Goal: Task Accomplishment & Management: Manage account settings

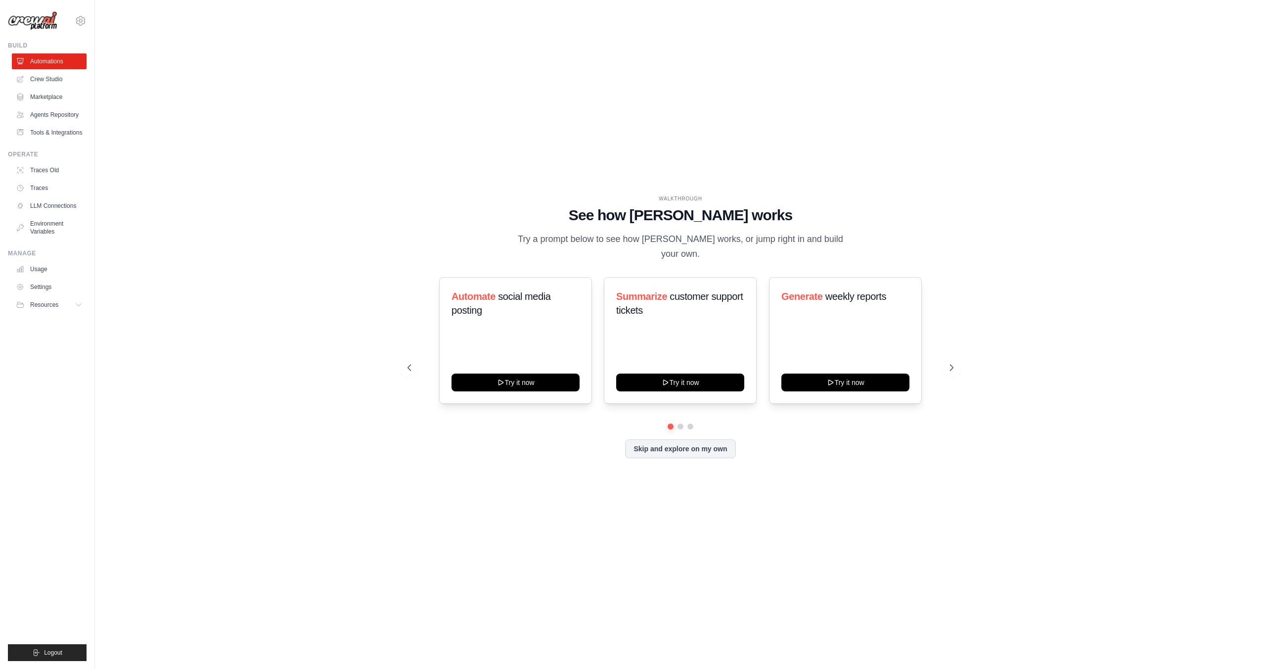
click at [250, 179] on div "WALKTHROUGH See how CrewAI works Try a prompt below to see how CrewAI works, or…" at bounding box center [681, 334] width 1140 height 649
click at [662, 447] on button "Skip and explore on my own" at bounding box center [680, 447] width 110 height 19
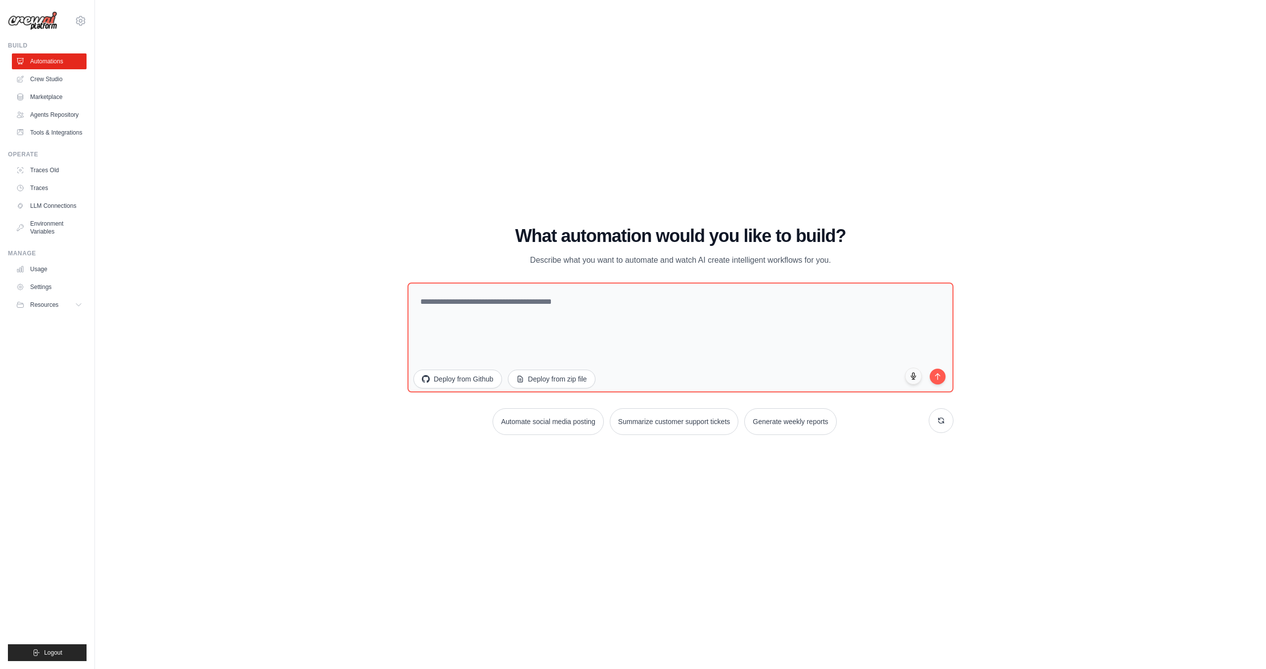
click at [249, 278] on div "WALKTHROUGH See how CrewAI works Try a prompt below to see how CrewAI works, or…" at bounding box center [681, 334] width 1140 height 649
click at [55, 79] on link "Crew Studio" at bounding box center [50, 79] width 75 height 16
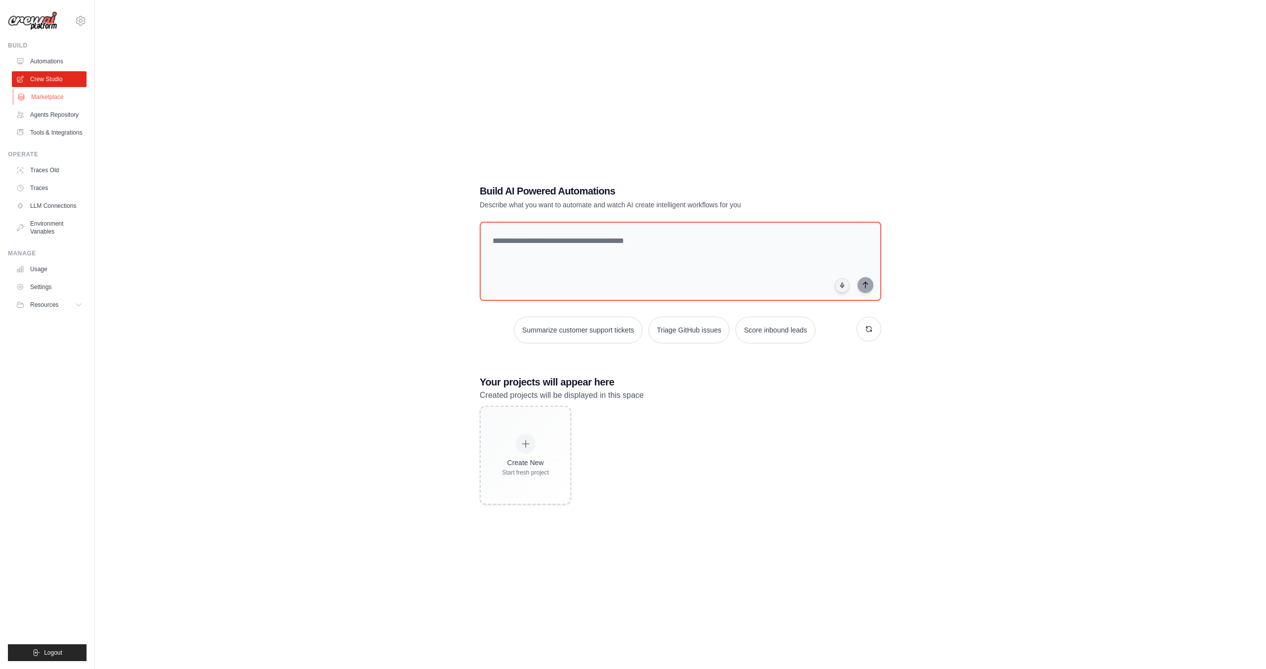
click at [52, 95] on link "Marketplace" at bounding box center [50, 97] width 75 height 16
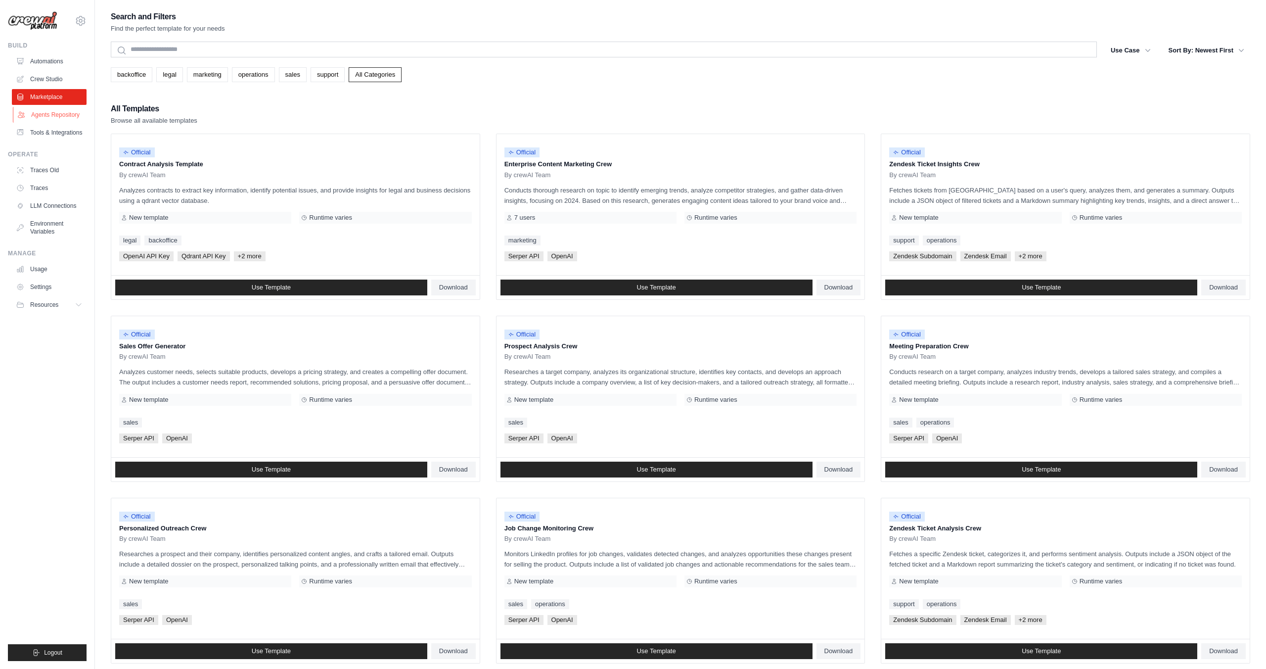
click at [52, 115] on link "Agents Repository" at bounding box center [50, 115] width 75 height 16
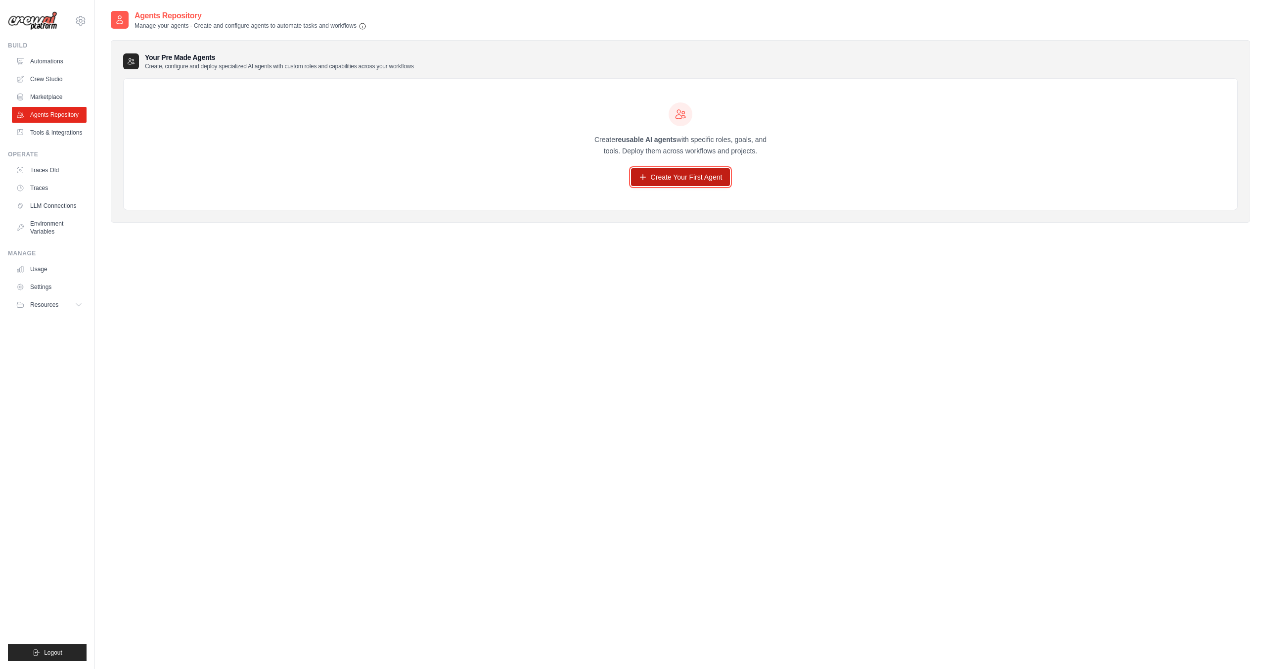
click at [682, 180] on link "Create Your First Agent" at bounding box center [680, 177] width 99 height 18
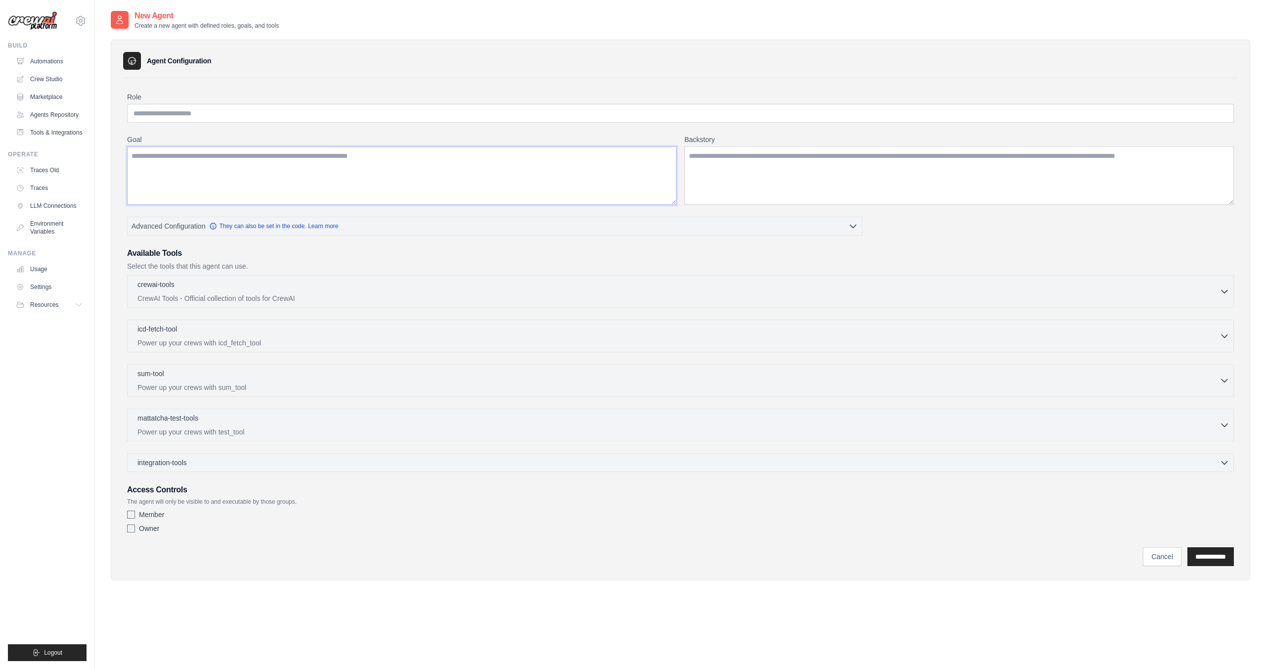
drag, startPoint x: 471, startPoint y: 182, endPoint x: 470, endPoint y: 105, distance: 77.2
click at [473, 181] on textarea "Goal" at bounding box center [402, 175] width 550 height 58
drag, startPoint x: 471, startPoint y: 105, endPoint x: 497, endPoint y: 111, distance: 26.9
click at [473, 106] on input "Role" at bounding box center [680, 113] width 1107 height 19
click at [861, 168] on textarea "Backstory" at bounding box center [960, 175] width 550 height 58
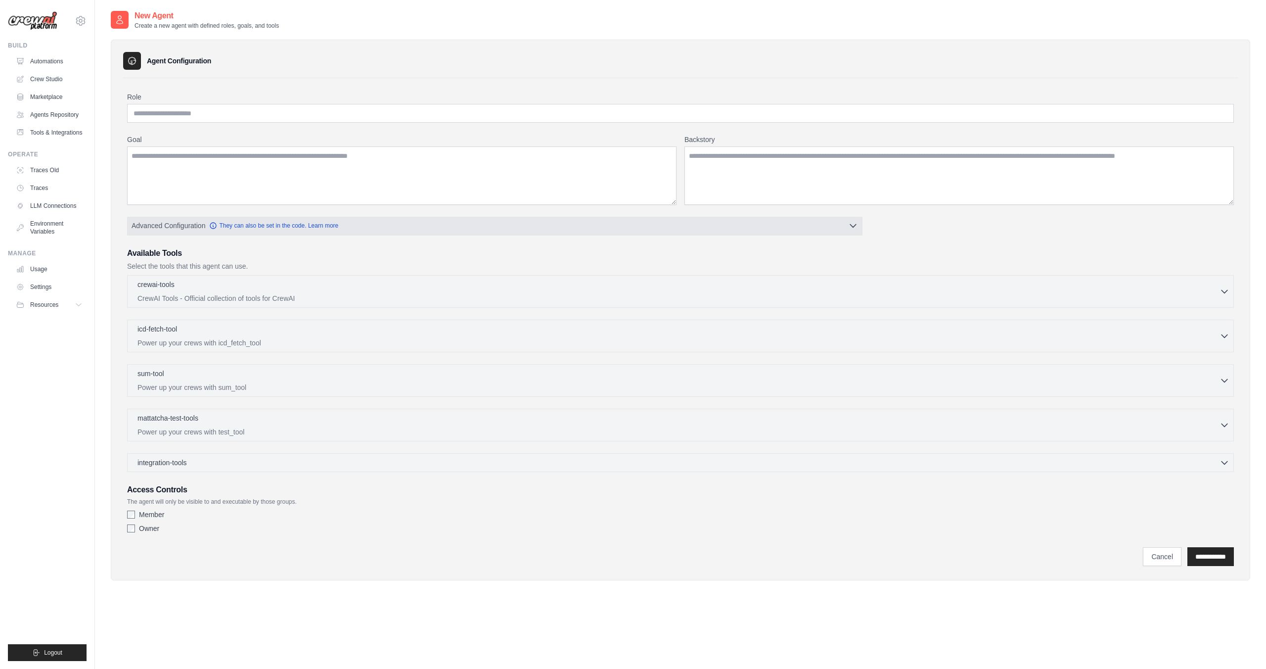
click at [757, 219] on button "Advanced Configuration They can also be set in the code. Learn more" at bounding box center [495, 226] width 735 height 18
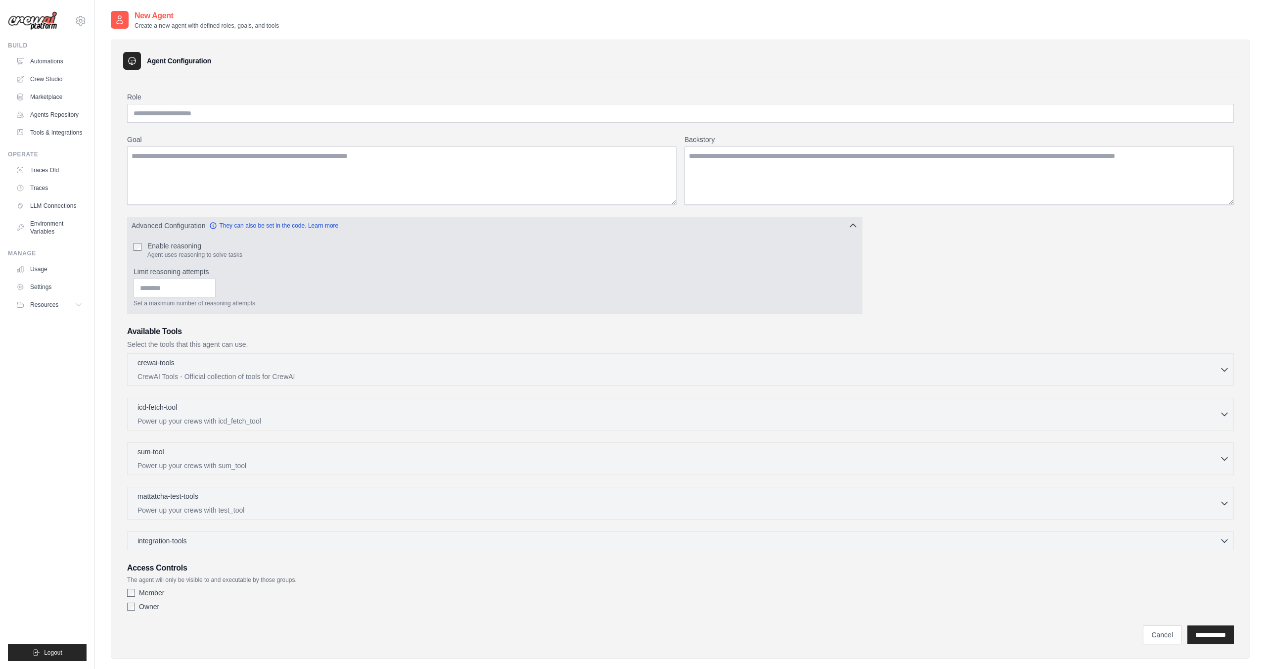
click at [757, 219] on button "Advanced Configuration They can also be set in the code. Learn more" at bounding box center [495, 226] width 735 height 18
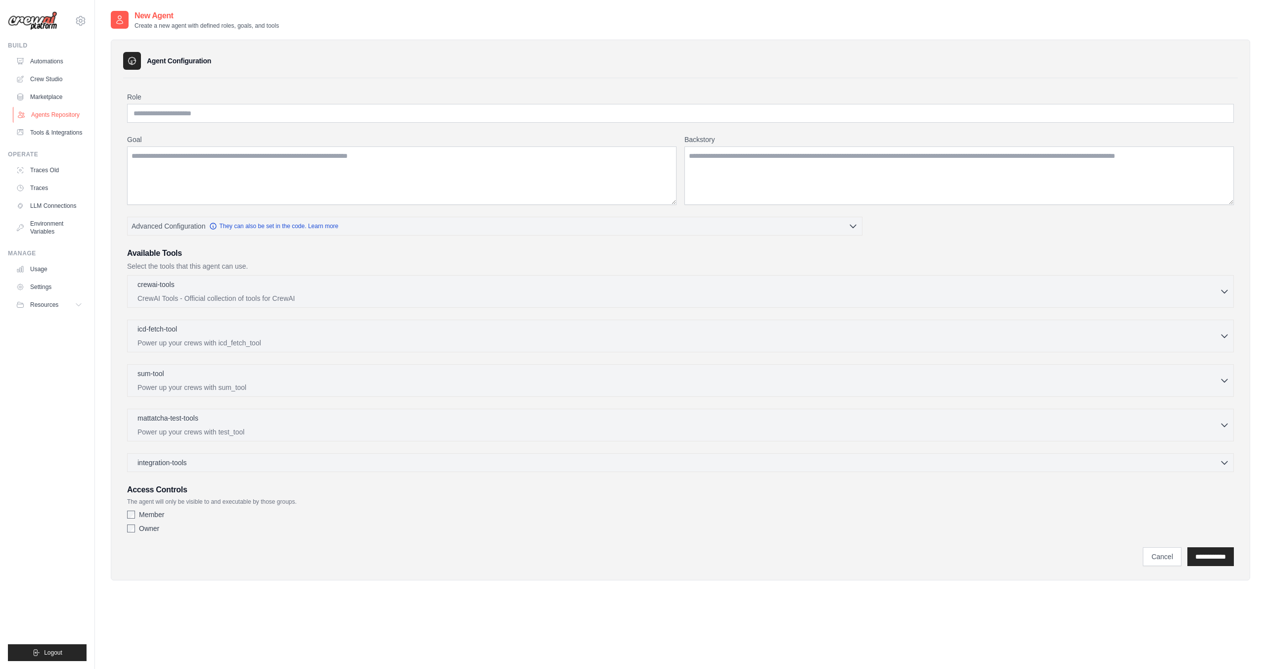
click at [51, 117] on link "Agents Repository" at bounding box center [50, 115] width 75 height 16
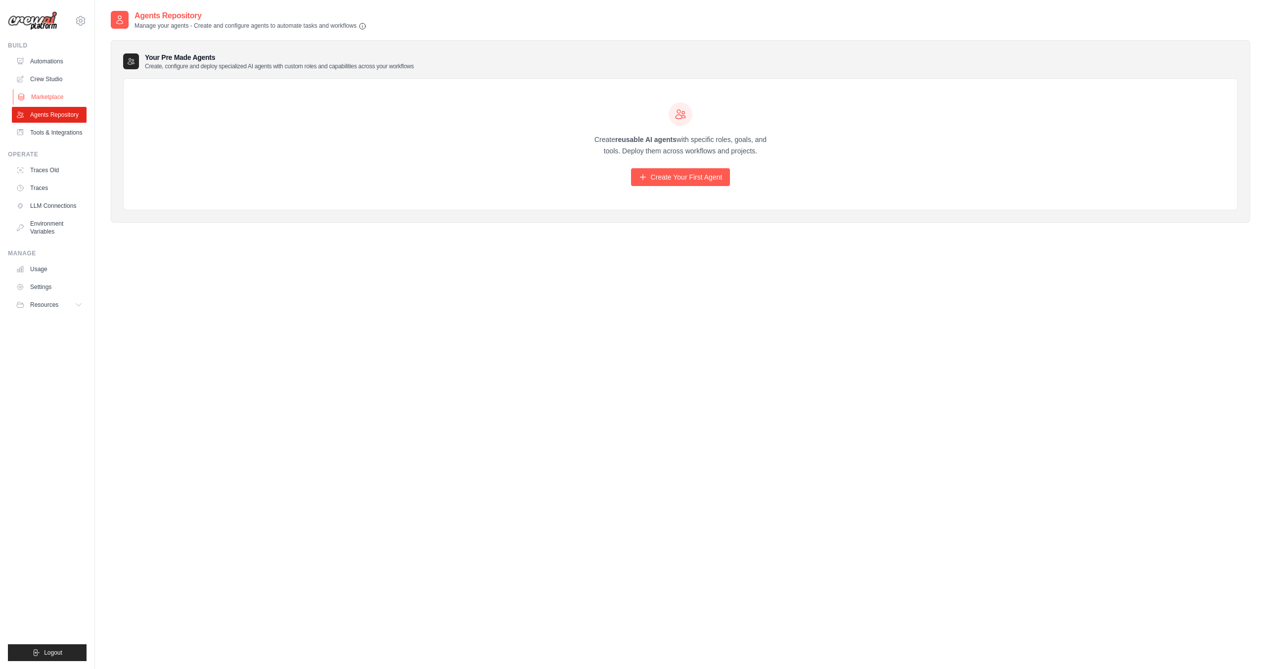
click at [49, 94] on link "Marketplace" at bounding box center [50, 97] width 75 height 16
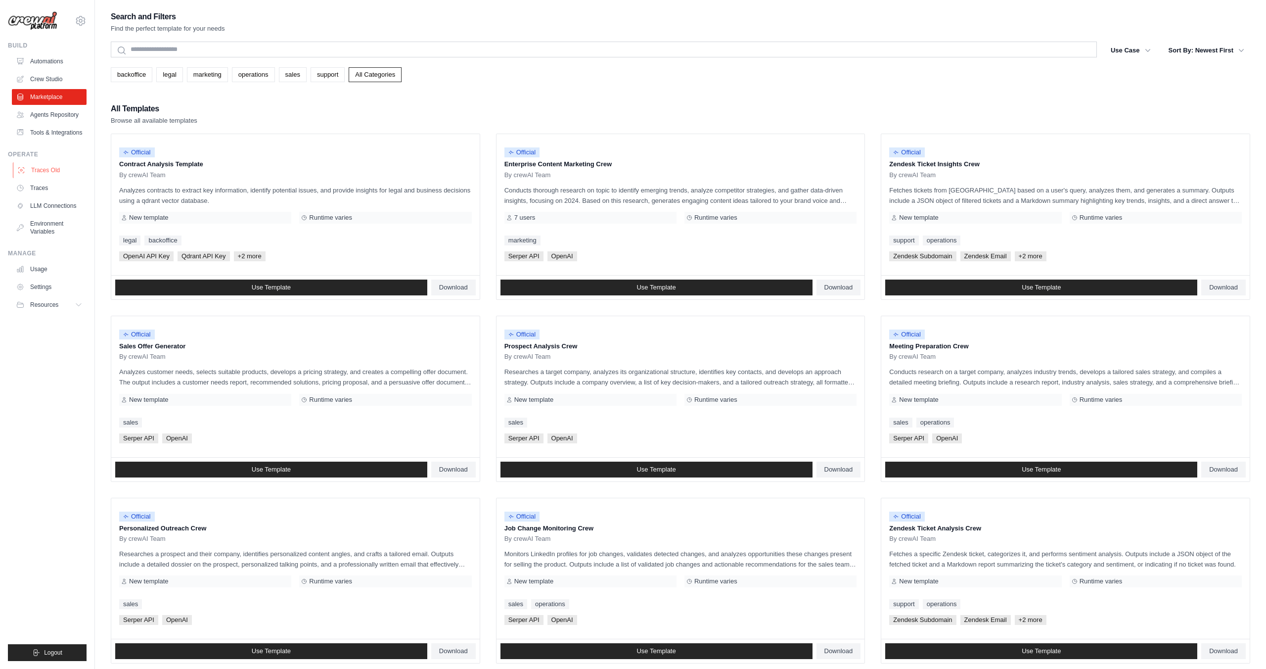
click at [58, 170] on link "Traces Old" at bounding box center [50, 170] width 75 height 16
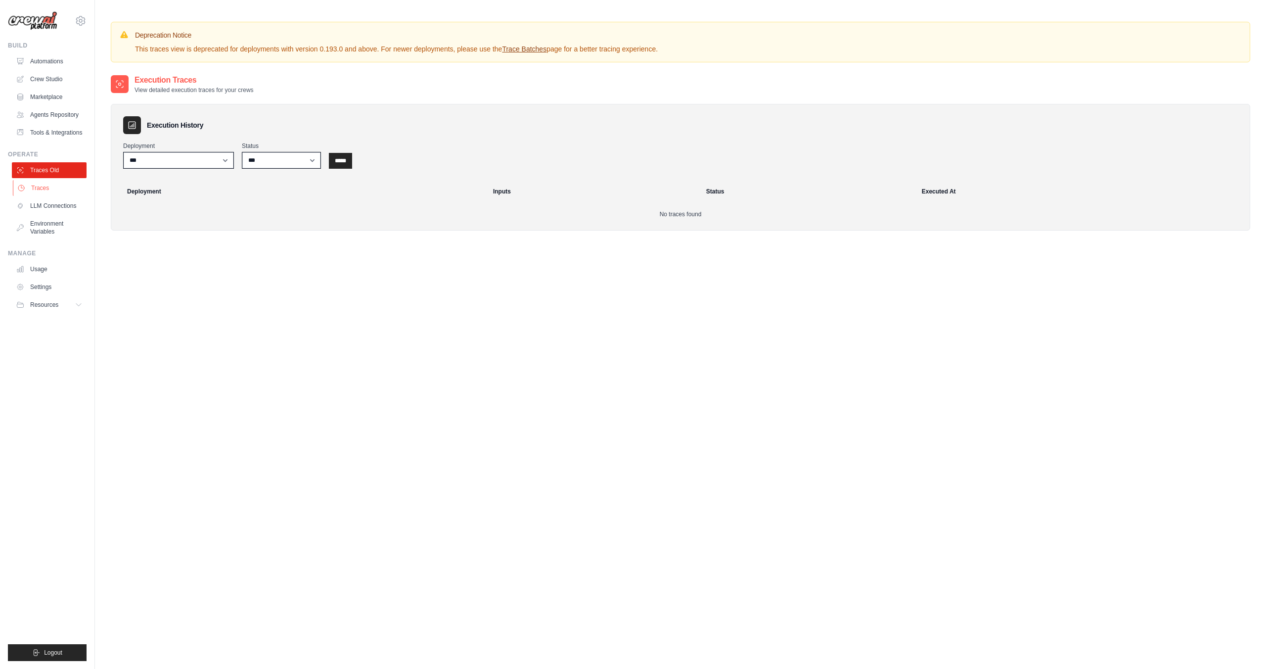
click at [35, 185] on link "Traces" at bounding box center [50, 188] width 75 height 16
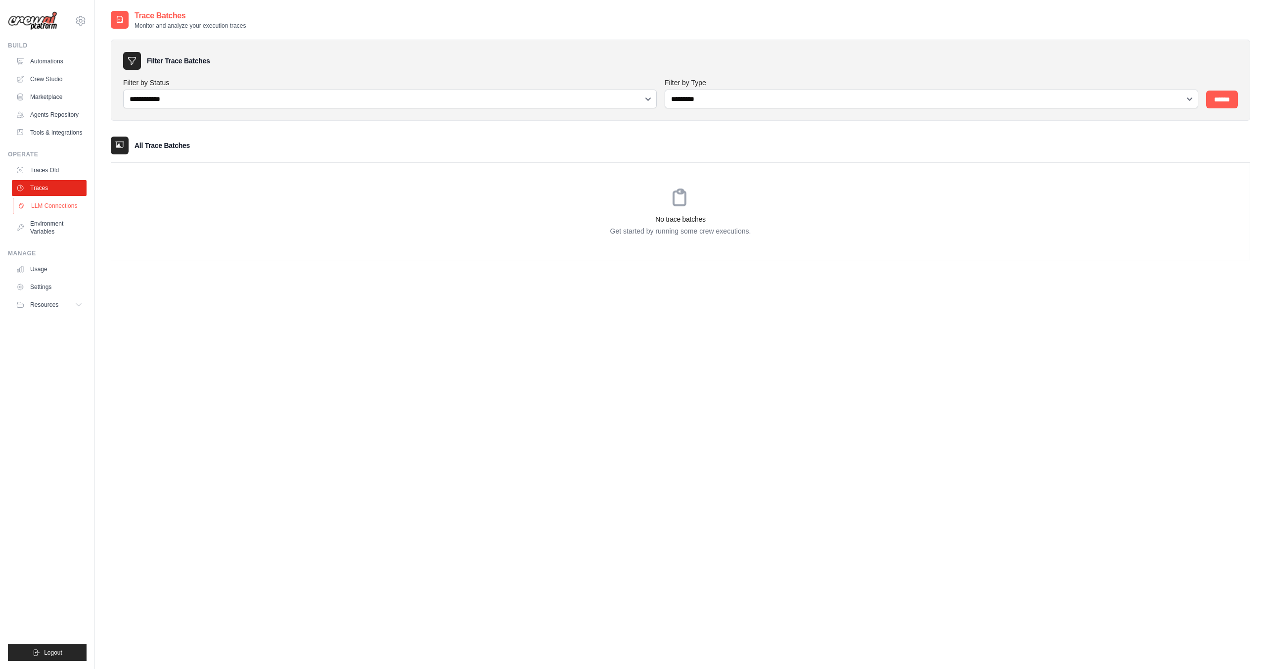
click at [47, 208] on link "LLM Connections" at bounding box center [50, 206] width 75 height 16
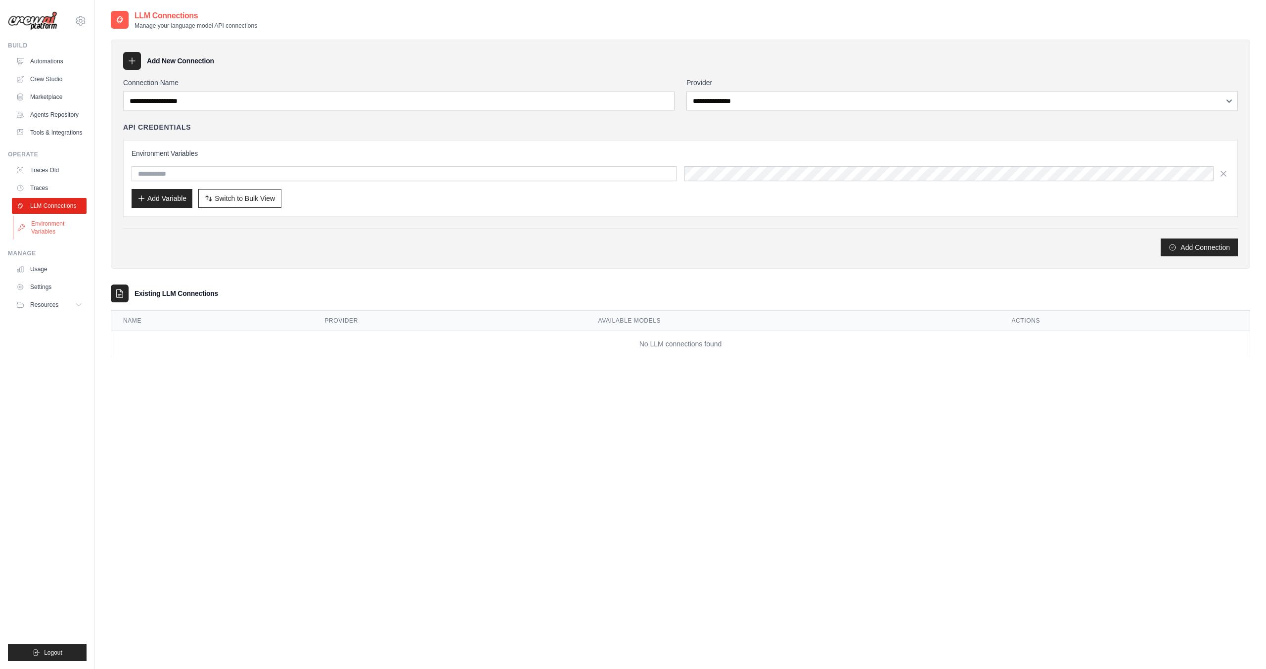
click at [39, 228] on link "Environment Variables" at bounding box center [50, 228] width 75 height 24
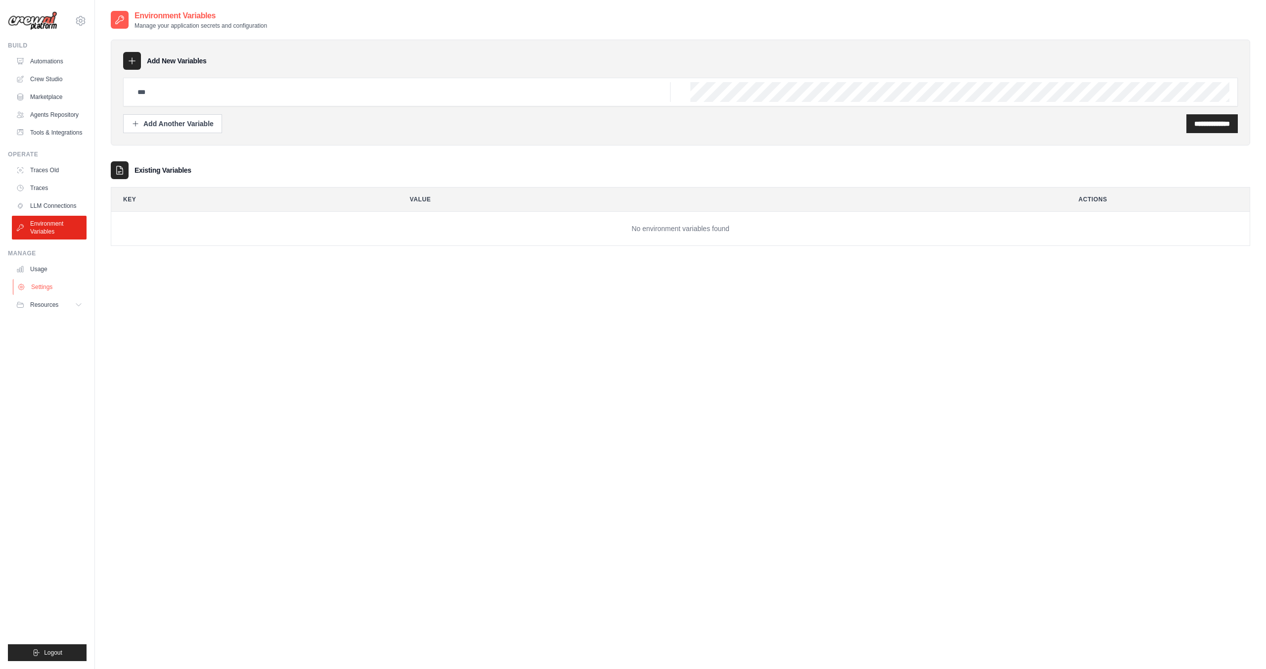
drag, startPoint x: 43, startPoint y: 271, endPoint x: 43, endPoint y: 282, distance: 11.9
click at [43, 272] on link "Usage" at bounding box center [49, 269] width 75 height 16
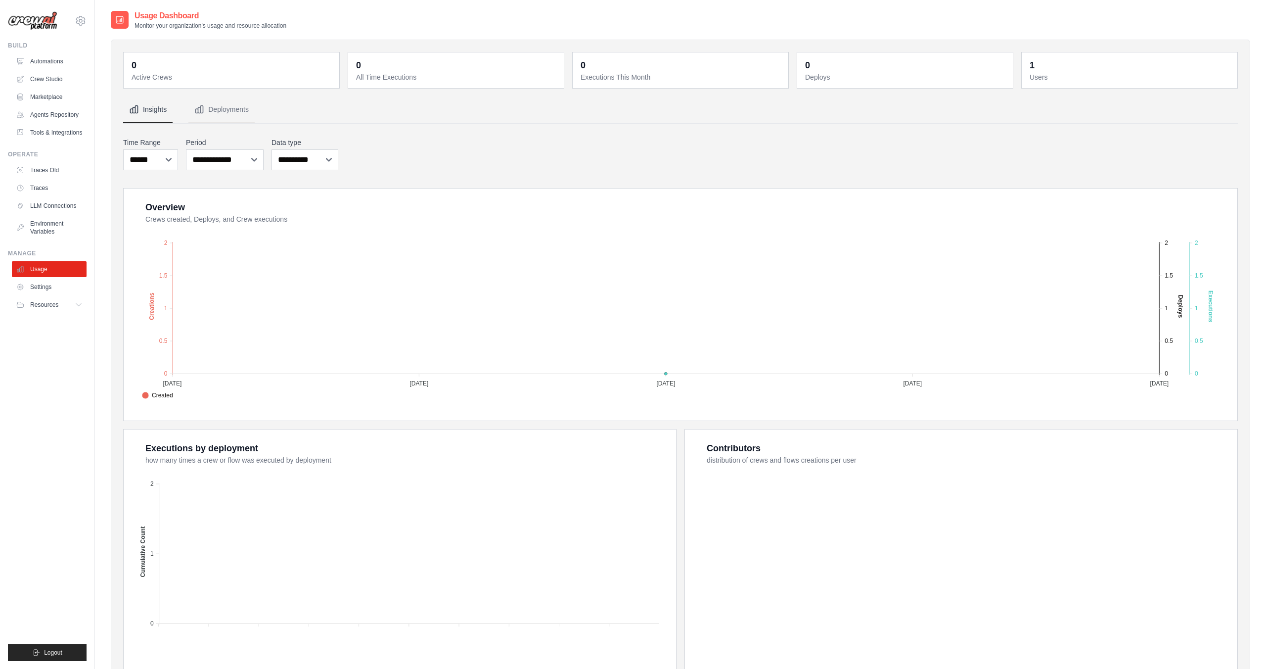
drag, startPoint x: 81, startPoint y: 18, endPoint x: 91, endPoint y: 38, distance: 21.9
click at [81, 20] on icon at bounding box center [81, 21] width 12 height 12
click at [120, 60] on span "Settings" at bounding box center [123, 61] width 78 height 10
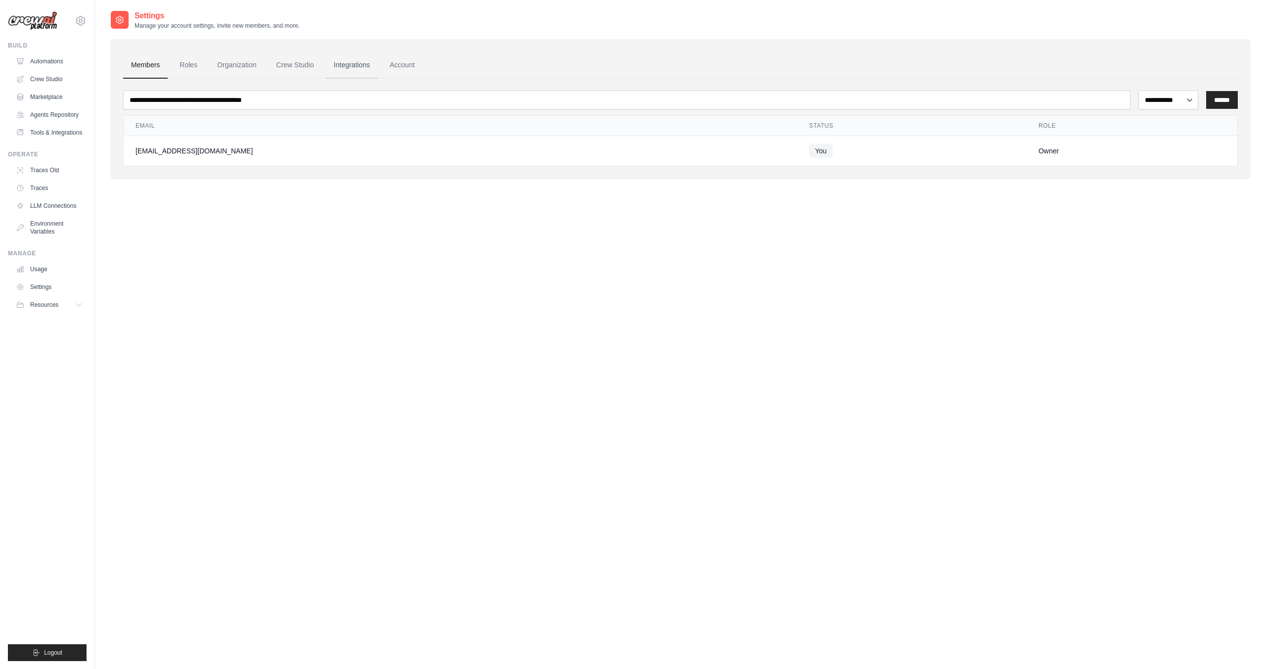
click at [350, 71] on link "Integrations" at bounding box center [352, 65] width 52 height 27
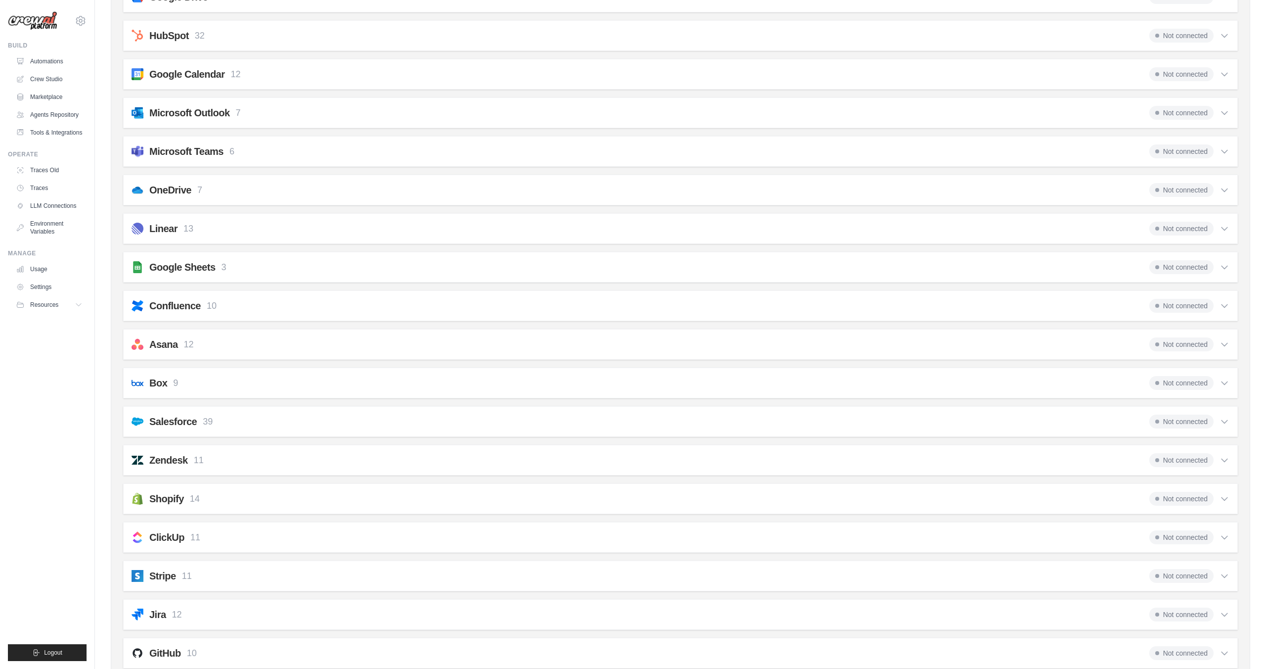
scroll to position [120, 0]
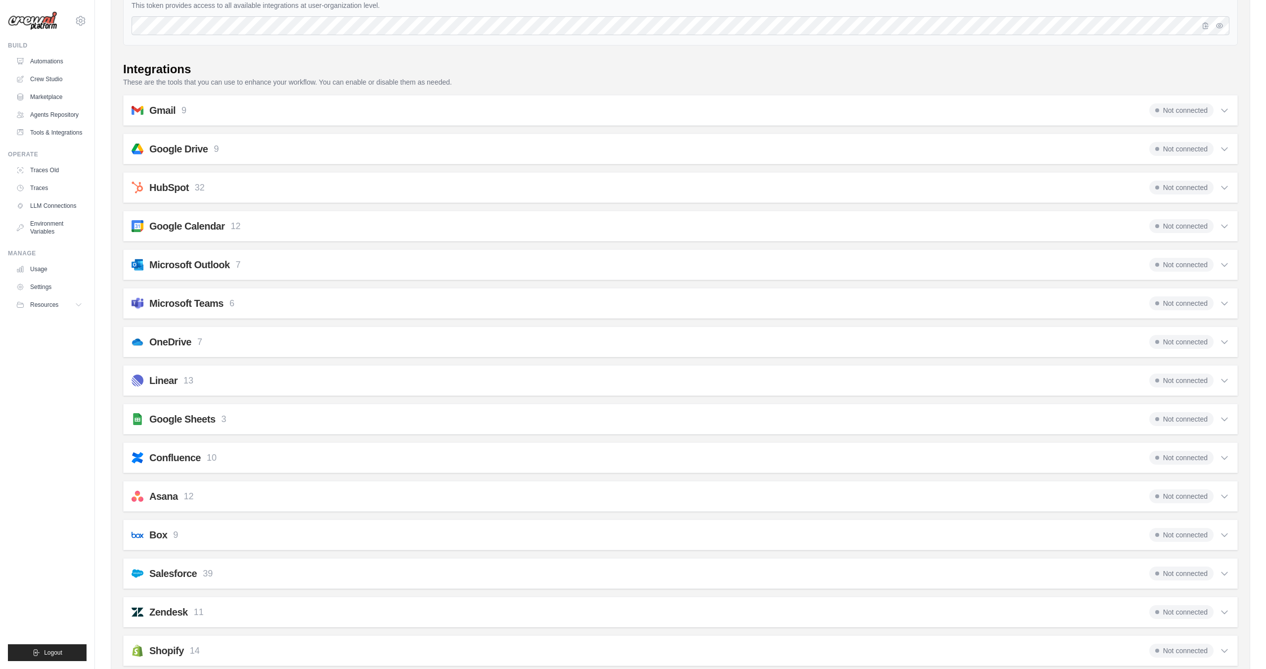
click at [1227, 113] on icon at bounding box center [1225, 110] width 10 height 10
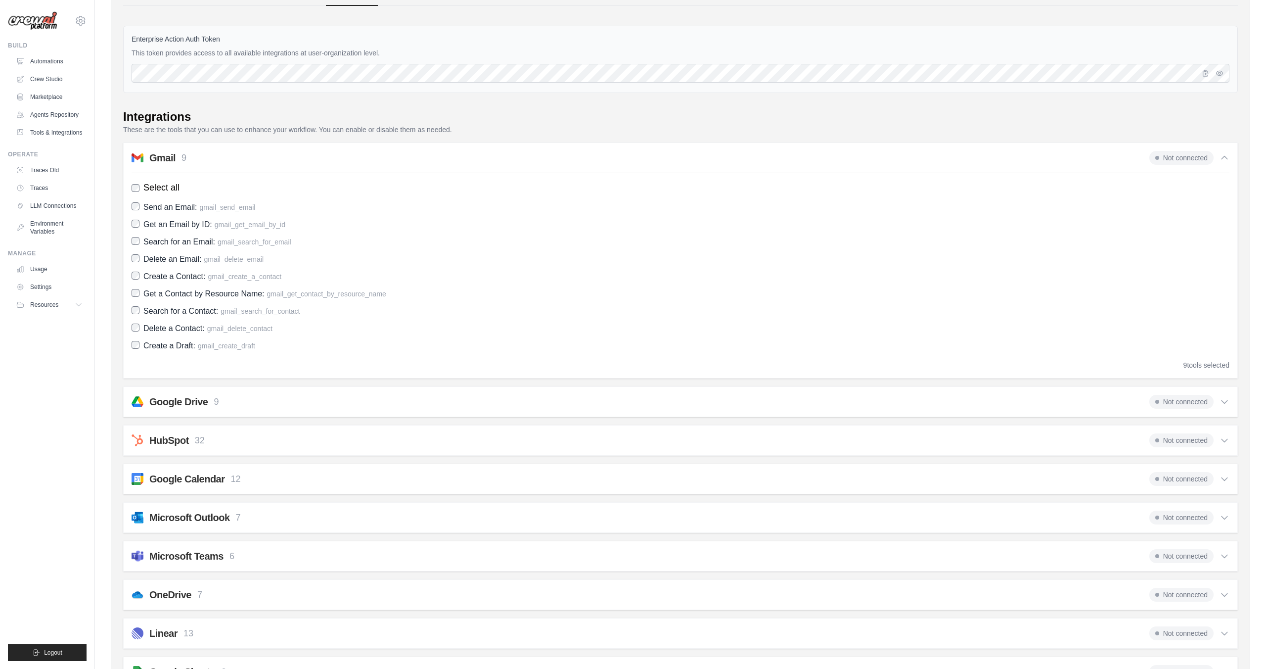
scroll to position [76, 0]
click at [654, 158] on div "Gmail 9 Not connected" at bounding box center [681, 155] width 1098 height 14
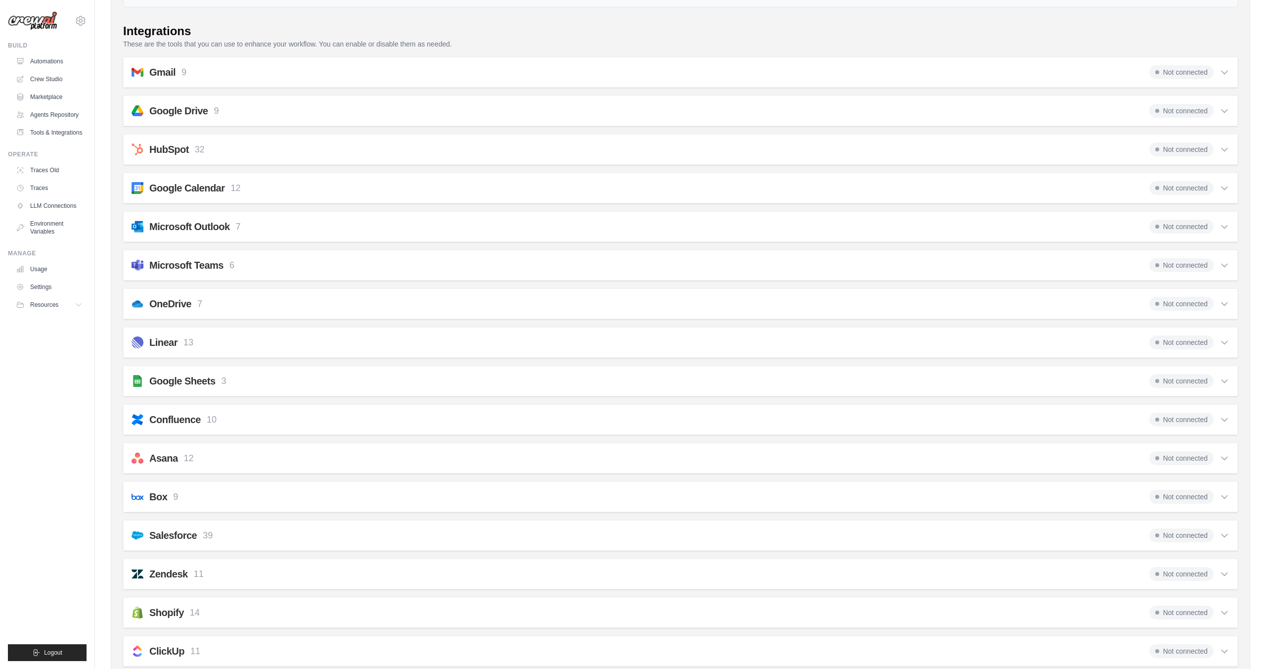
scroll to position [159, 0]
click at [643, 142] on div "HubSpot 32 Not connected" at bounding box center [681, 149] width 1098 height 14
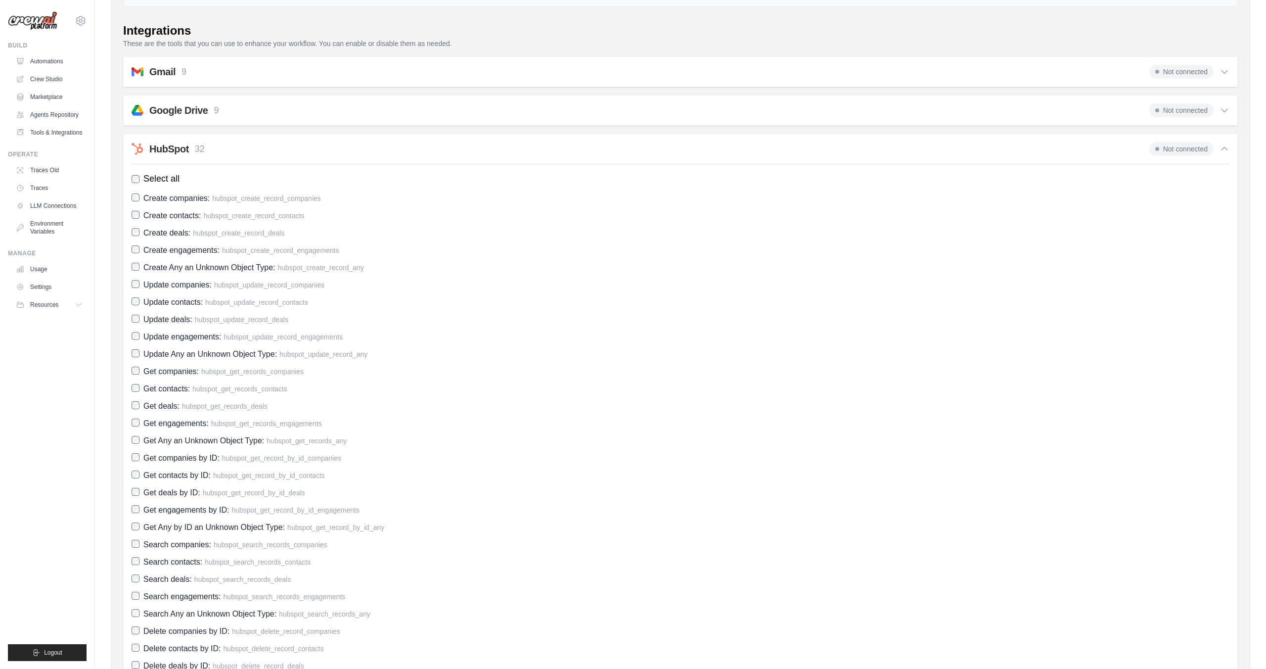
click at [642, 146] on div "HubSpot 32 Not connected" at bounding box center [681, 149] width 1098 height 14
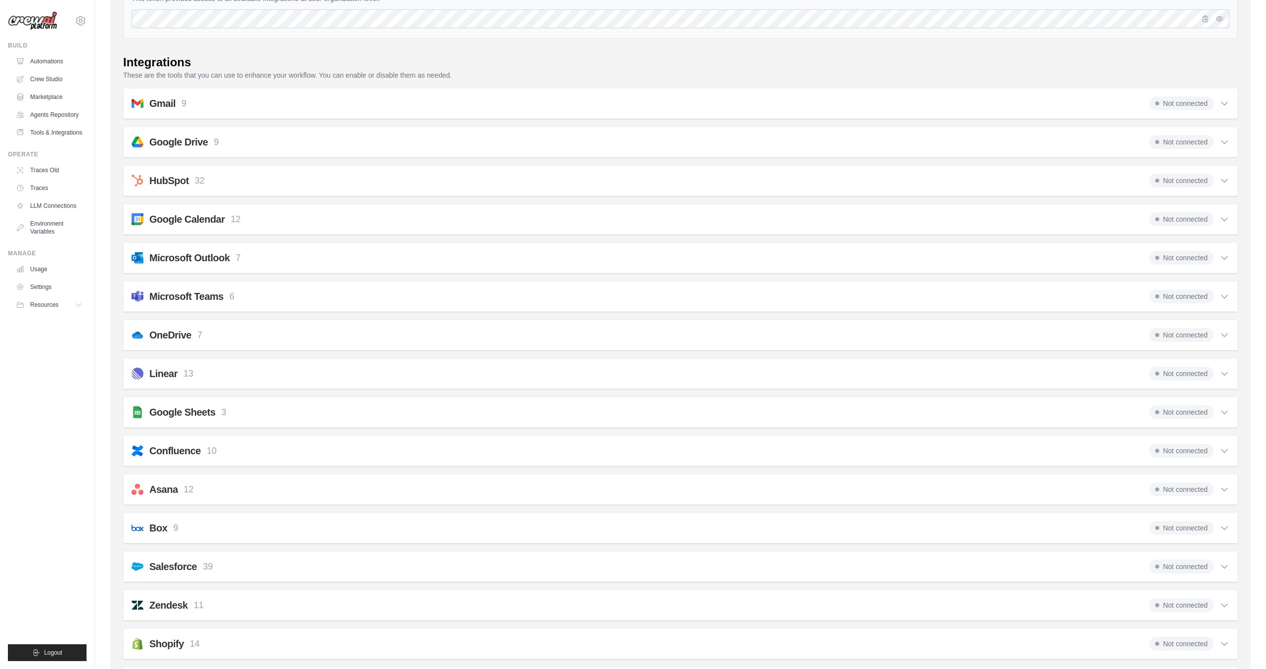
scroll to position [0, 0]
